Goal: Check status: Check status

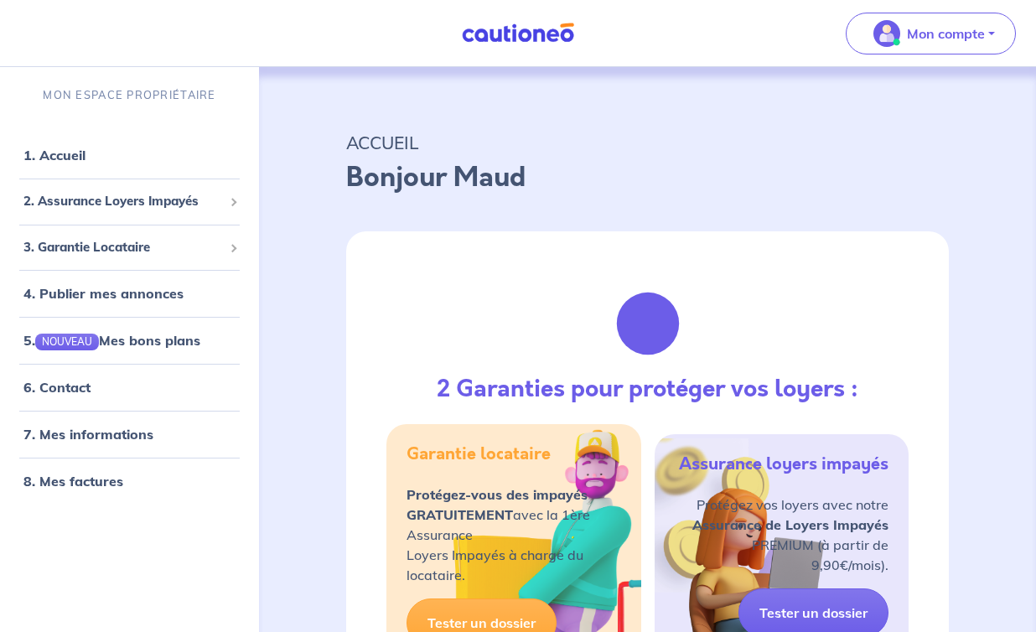
scroll to position [130, 0]
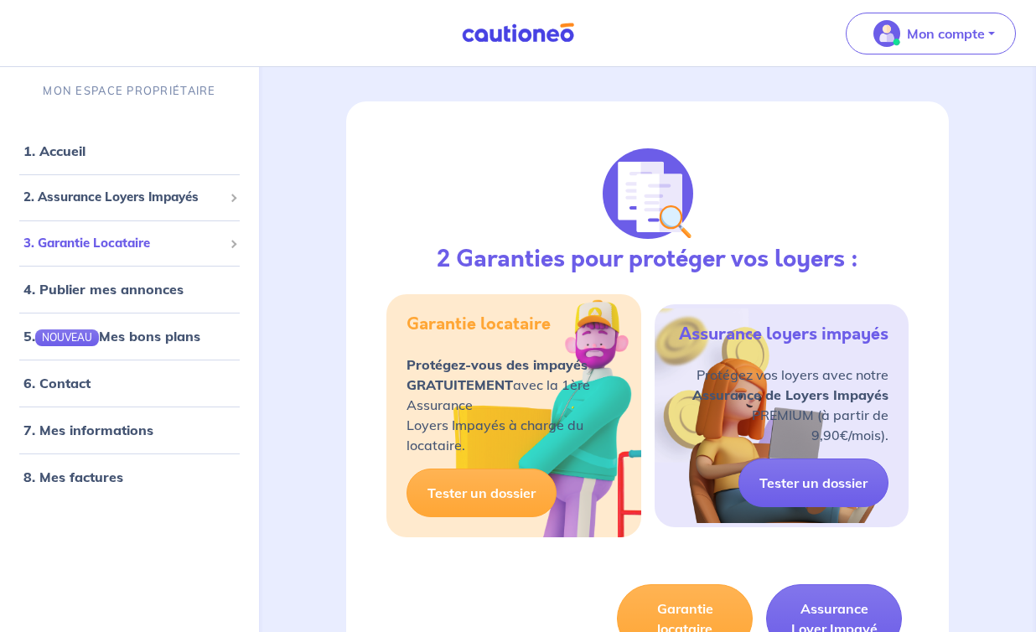
click at [122, 237] on span "3. Garantie Locataire" at bounding box center [122, 243] width 199 height 19
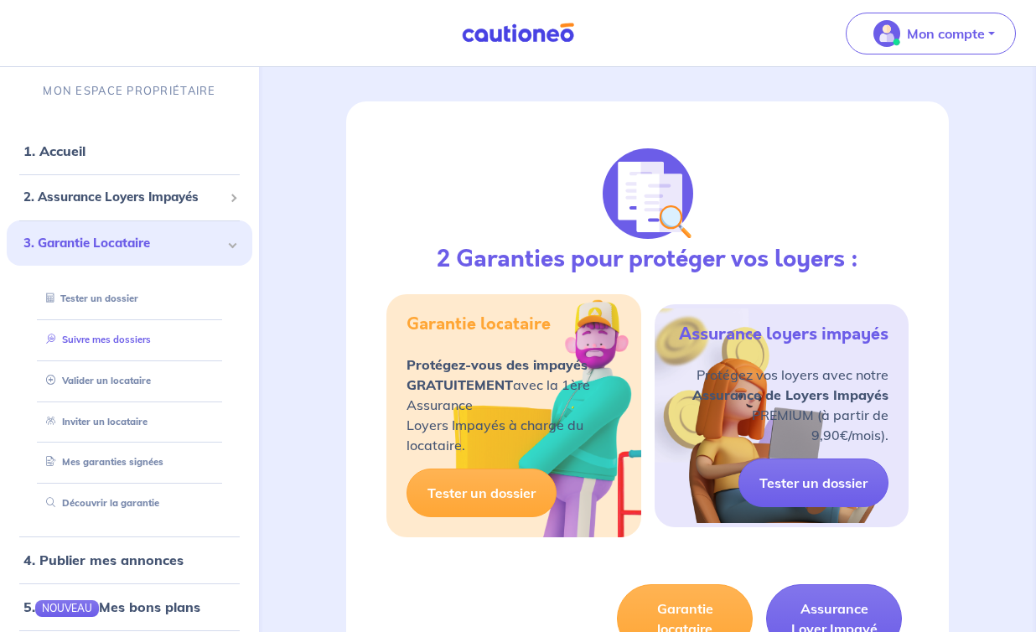
click at [102, 336] on link "Suivre mes dossiers" at bounding box center [94, 340] width 111 height 12
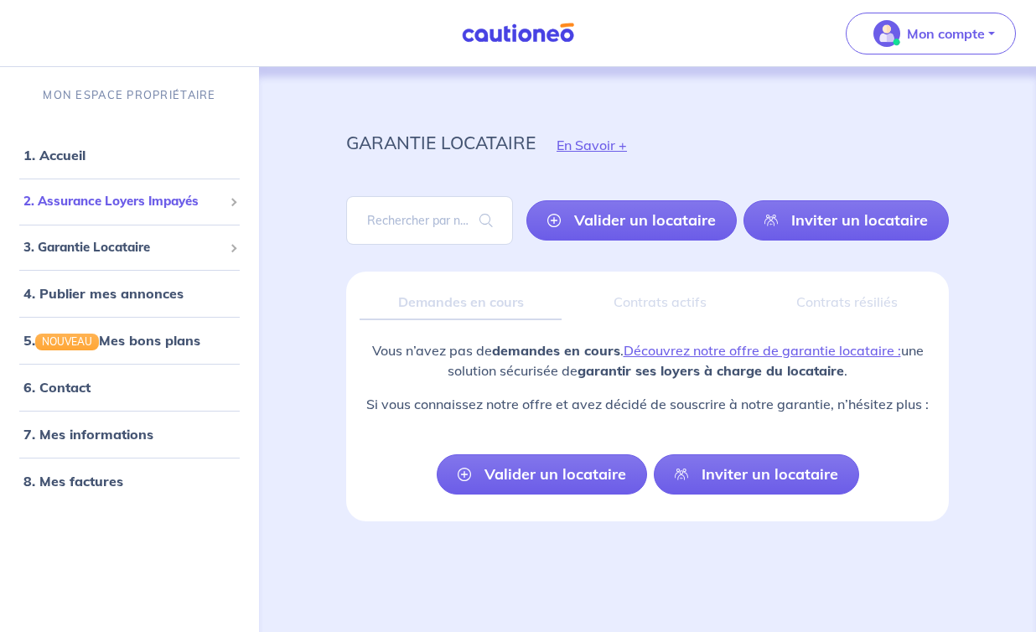
click at [76, 194] on span "2. Assurance Loyers Impayés" at bounding box center [122, 201] width 199 height 19
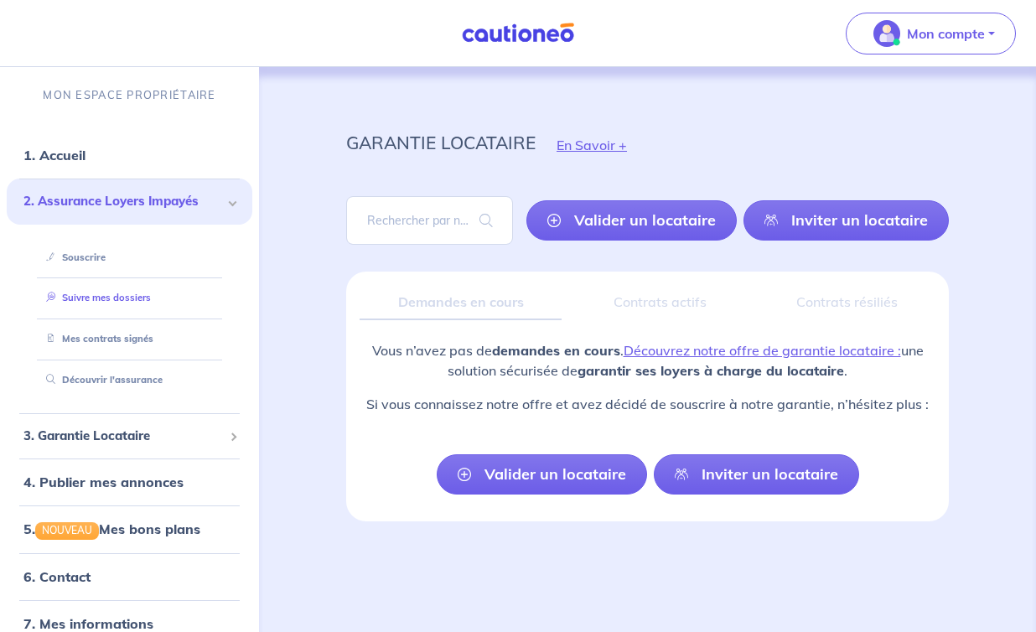
click at [94, 298] on link "Suivre mes dossiers" at bounding box center [94, 298] width 111 height 12
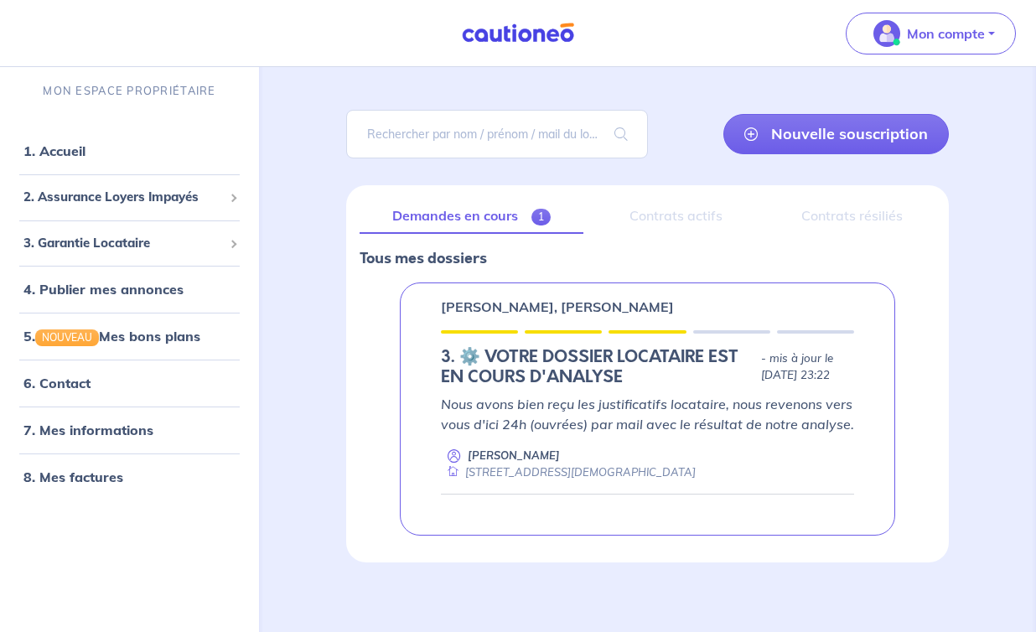
scroll to position [97, 0]
